Goal: Find specific page/section: Find specific page/section

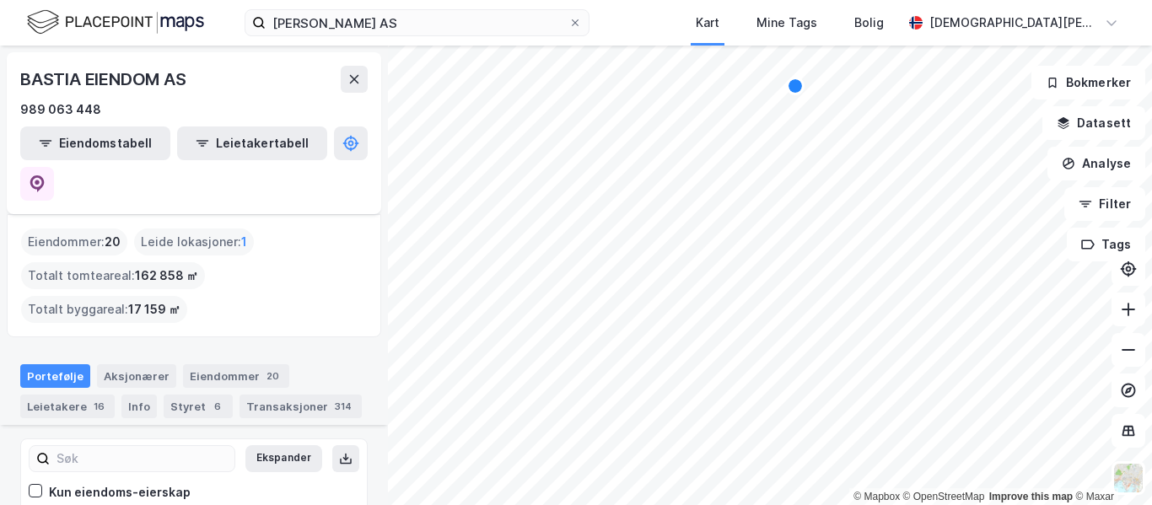
scroll to position [1051, 0]
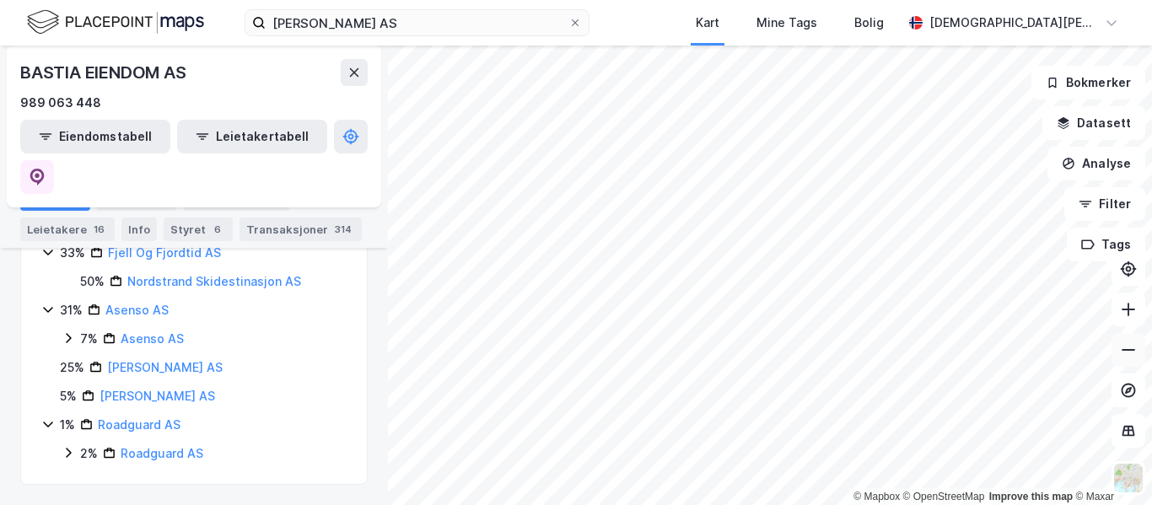
click at [1124, 350] on icon at bounding box center [1128, 350] width 13 height 2
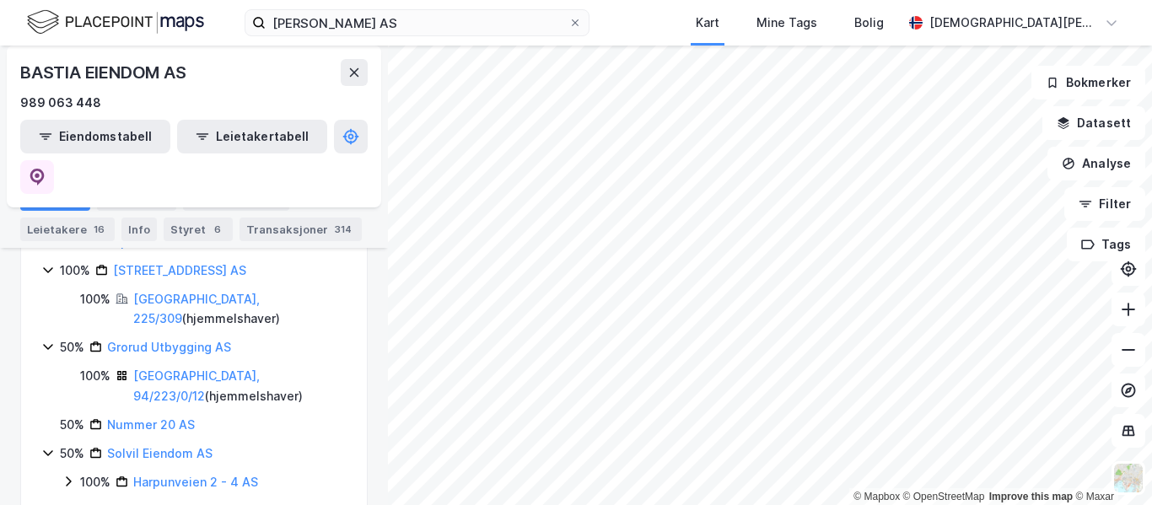
scroll to position [0, 0]
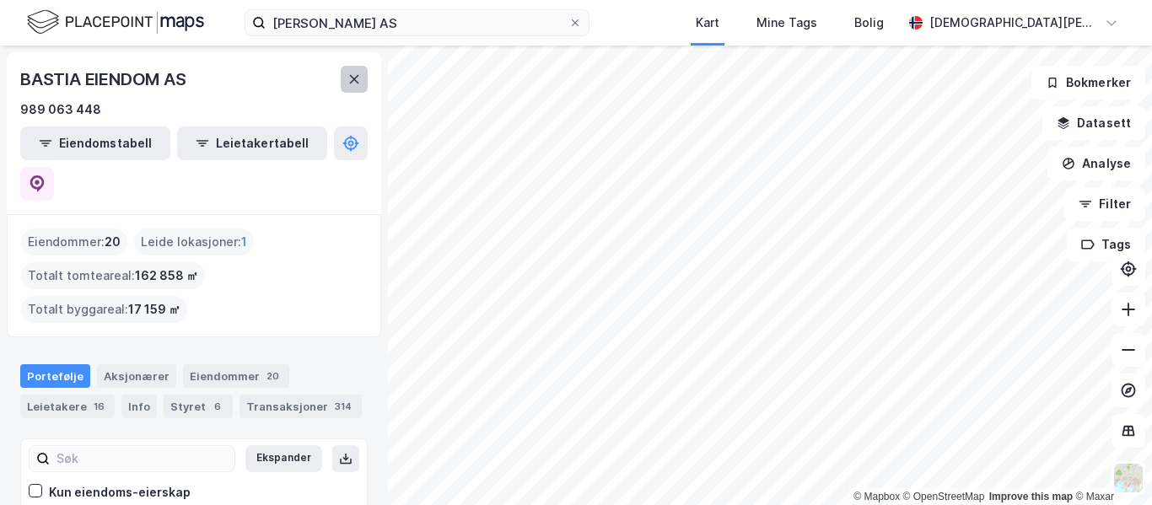
click at [351, 88] on button at bounding box center [354, 79] width 27 height 27
